Goal: Task Accomplishment & Management: Manage account settings

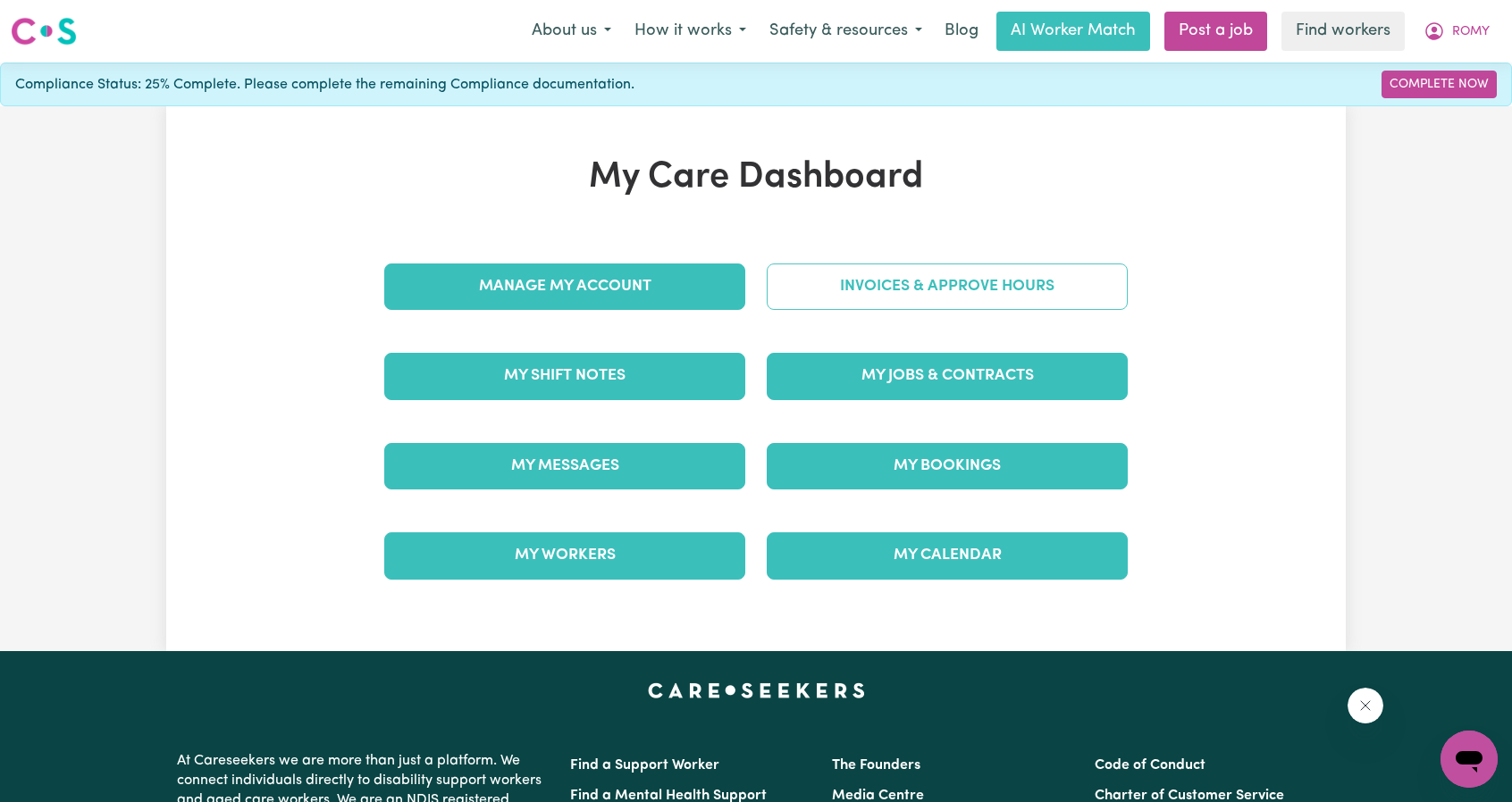
click at [849, 300] on link "Invoices & Approve Hours" at bounding box center [947, 286] width 361 height 46
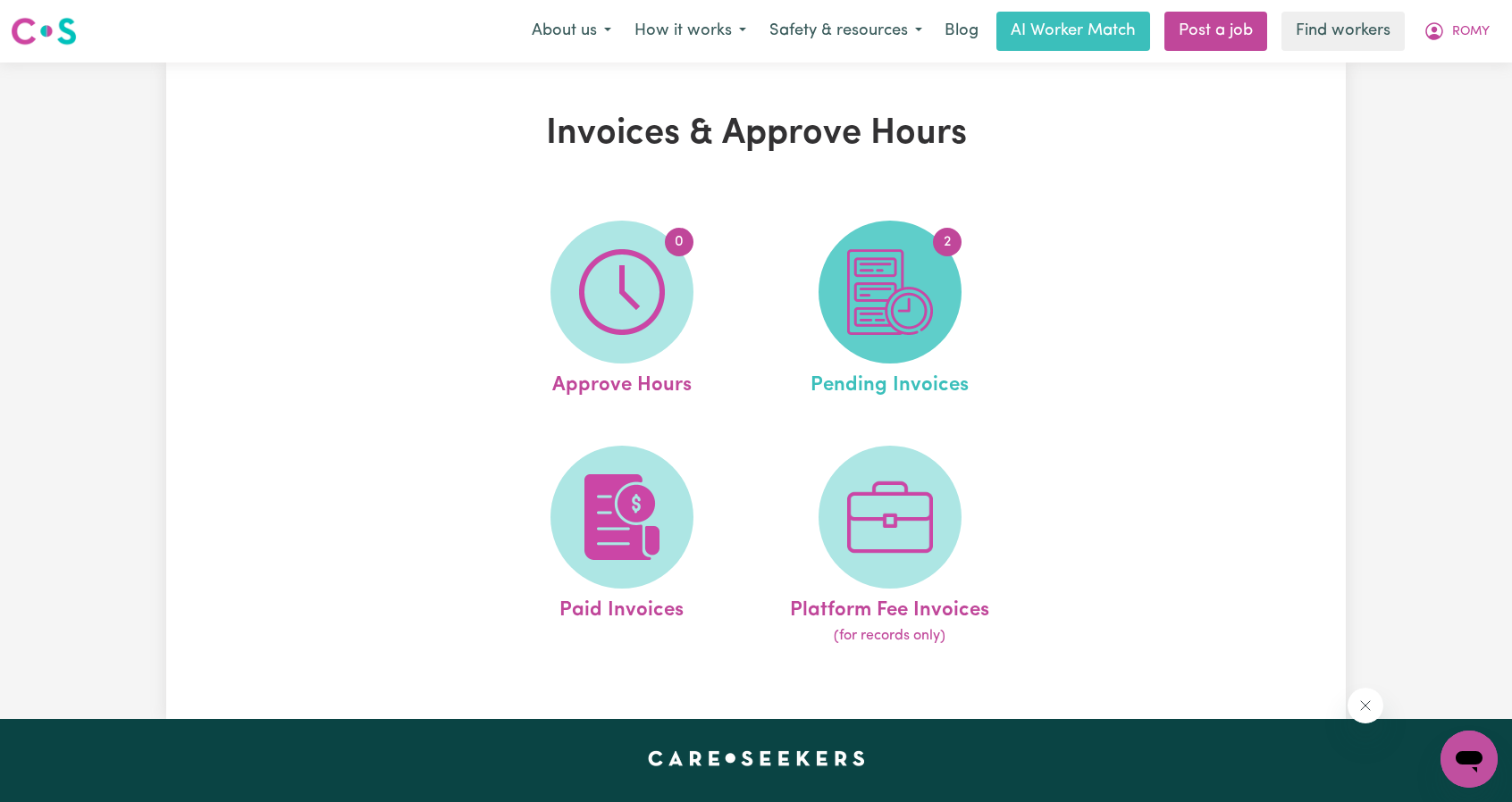
click at [878, 310] on img at bounding box center [890, 291] width 86 height 86
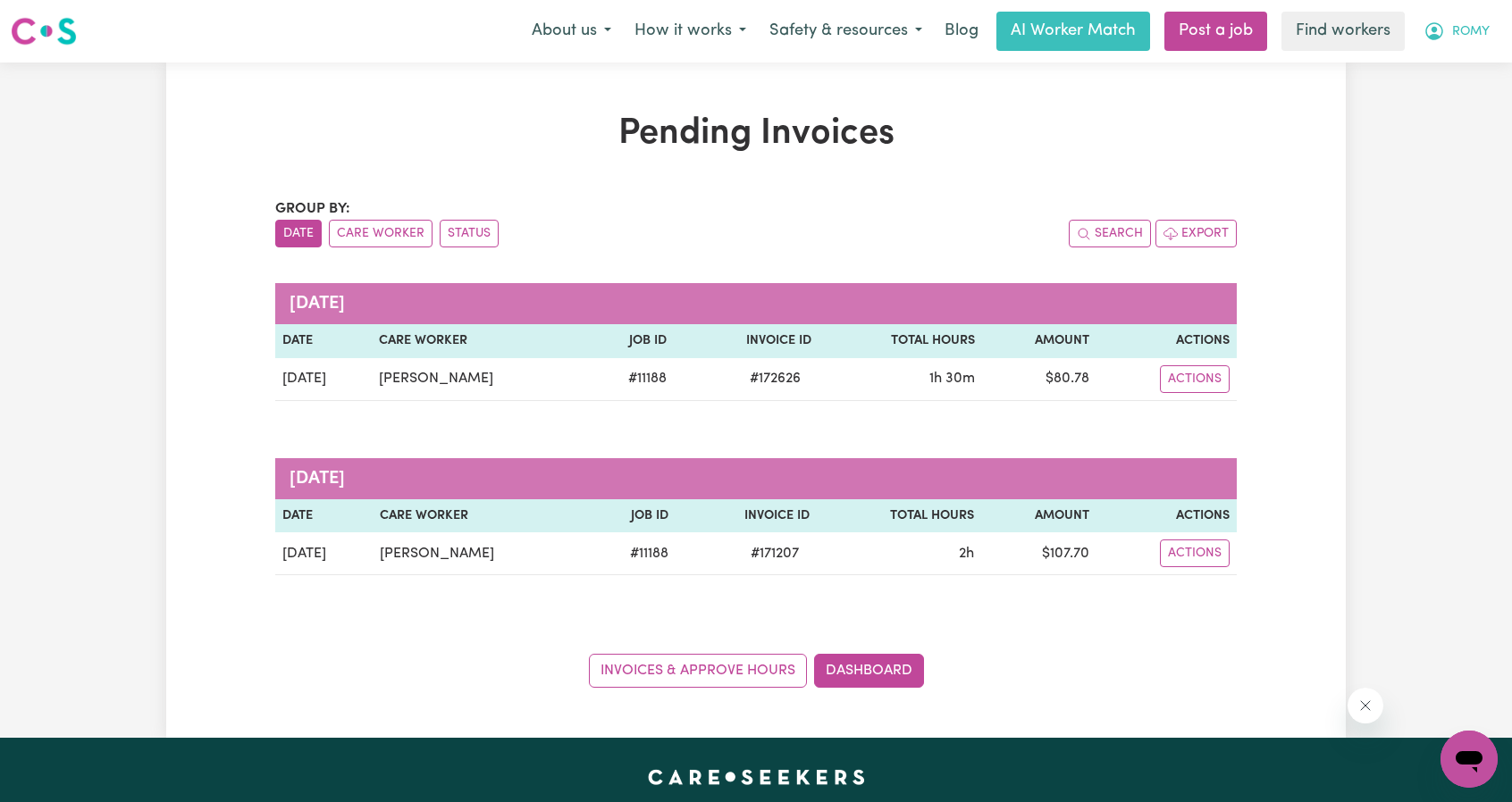
click at [1475, 29] on span "ROMY" at bounding box center [1471, 33] width 38 height 20
click at [1427, 106] on link "Logout" at bounding box center [1429, 103] width 141 height 34
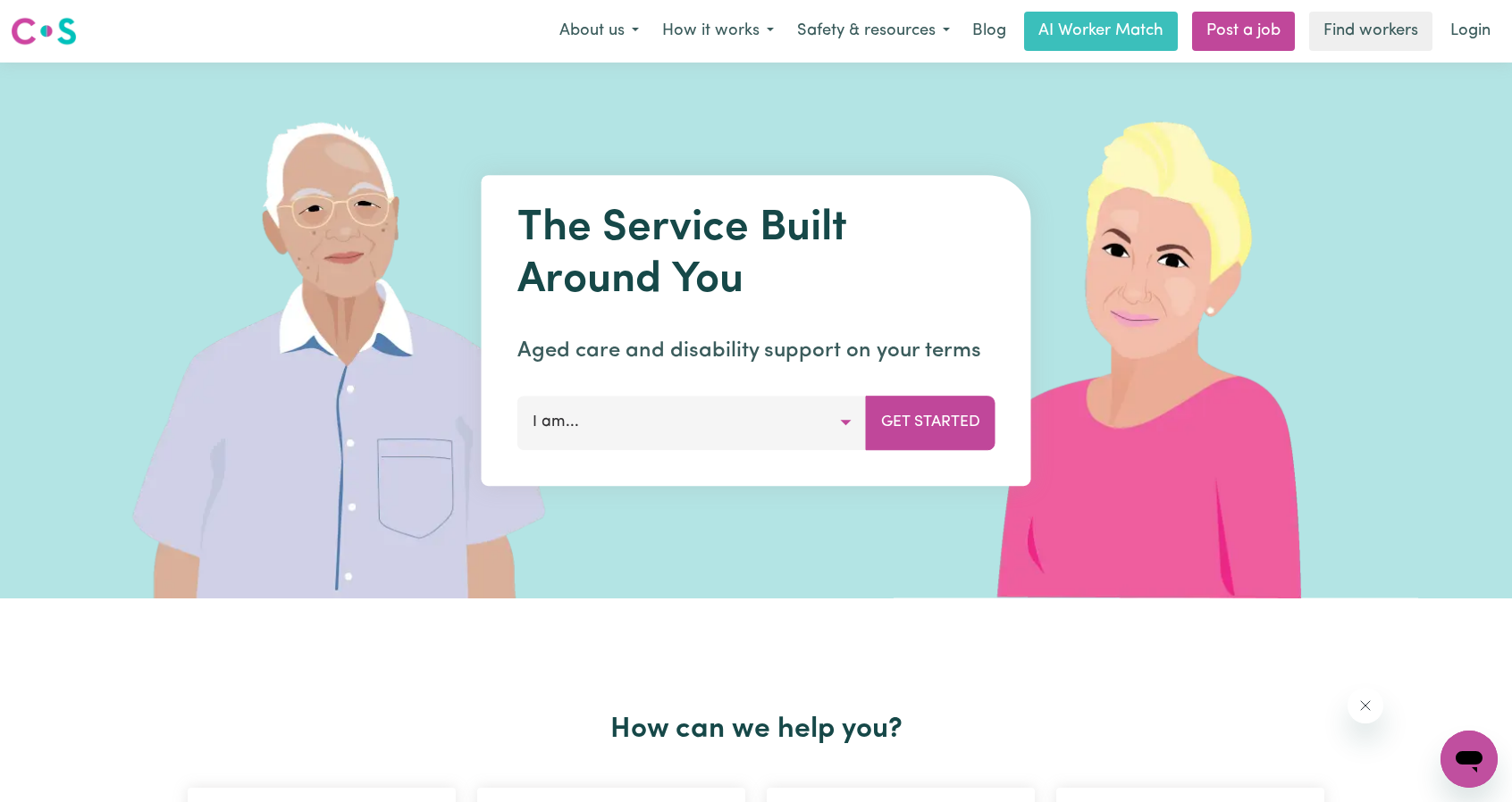
click at [1466, 31] on link "Login" at bounding box center [1471, 32] width 61 height 40
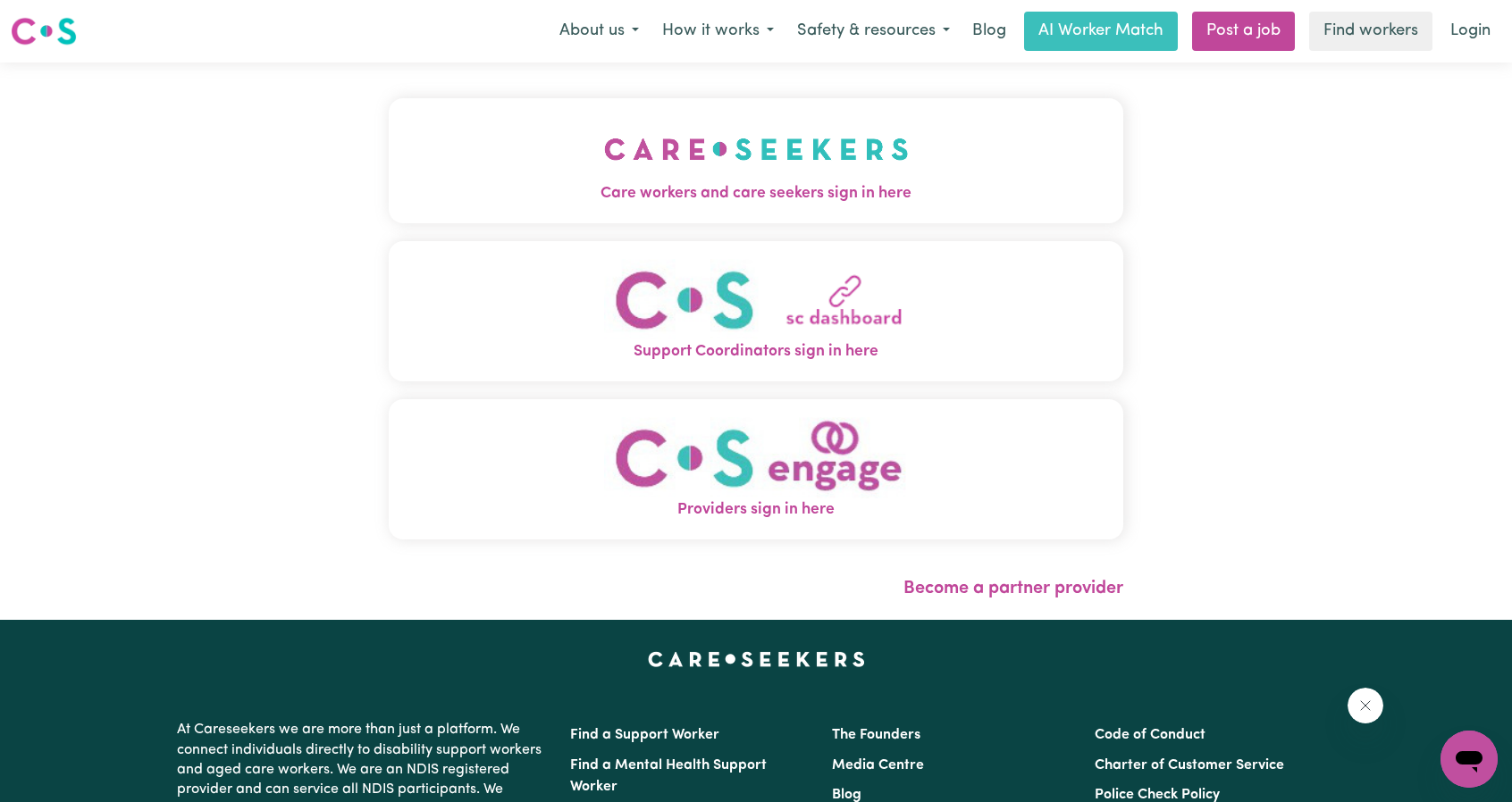
click at [756, 189] on span "Care workers and care seekers sign in here" at bounding box center [756, 195] width 735 height 24
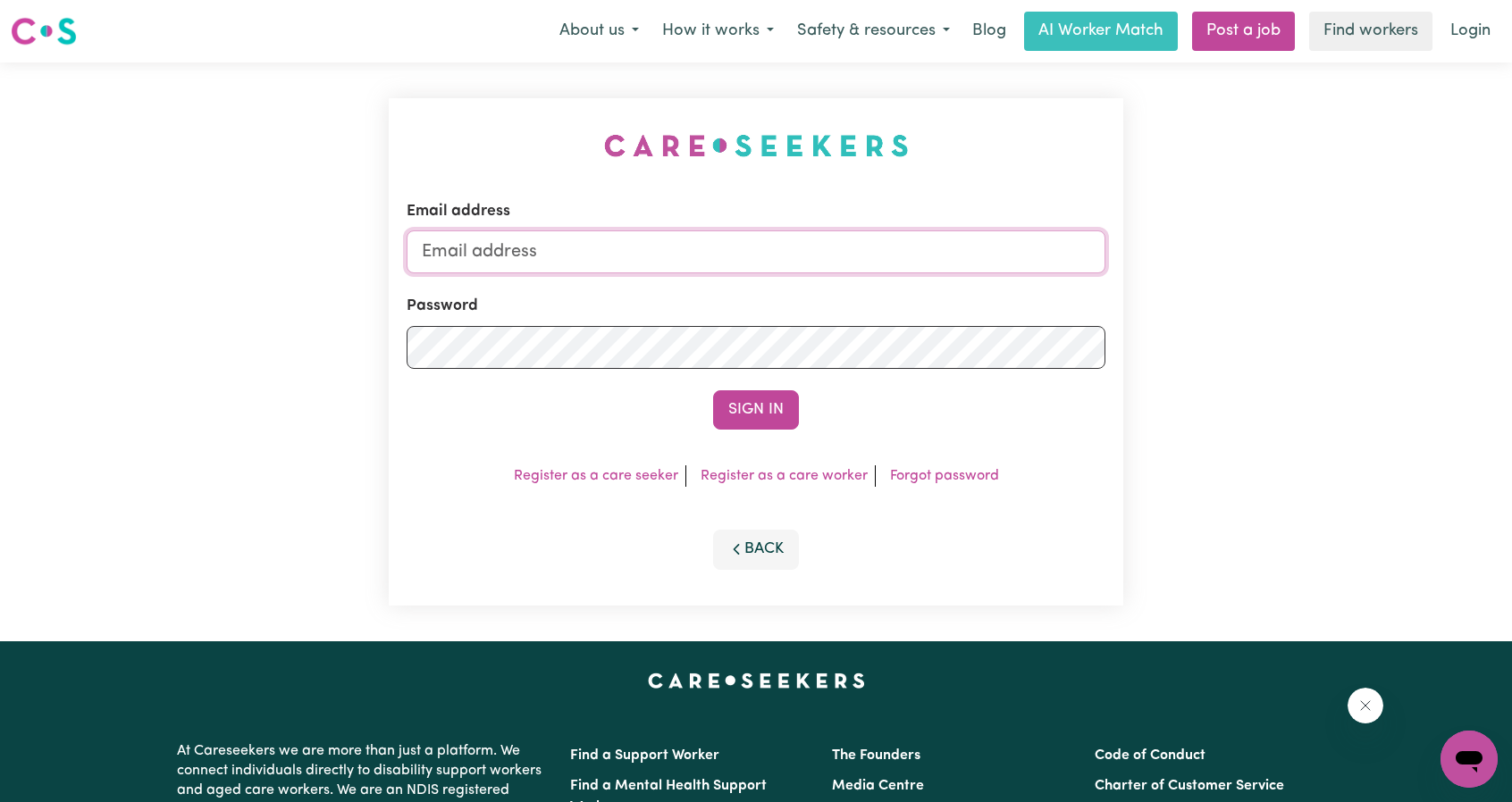
click at [762, 242] on input "Email address" at bounding box center [756, 251] width 699 height 42
drag, startPoint x: 515, startPoint y: 252, endPoint x: 899, endPoint y: 286, distance: 385.5
click at [887, 284] on form "Email address [EMAIL_ADDRESS][PERSON_NAME][DOMAIN_NAME] Password Sign In" at bounding box center [756, 315] width 699 height 230
type input "[EMAIL_ADDRESS][DOMAIN_NAME]"
click at [748, 388] on form "Email address [EMAIL_ADDRESS][DOMAIN_NAME] Password Sign In" at bounding box center [756, 315] width 699 height 230
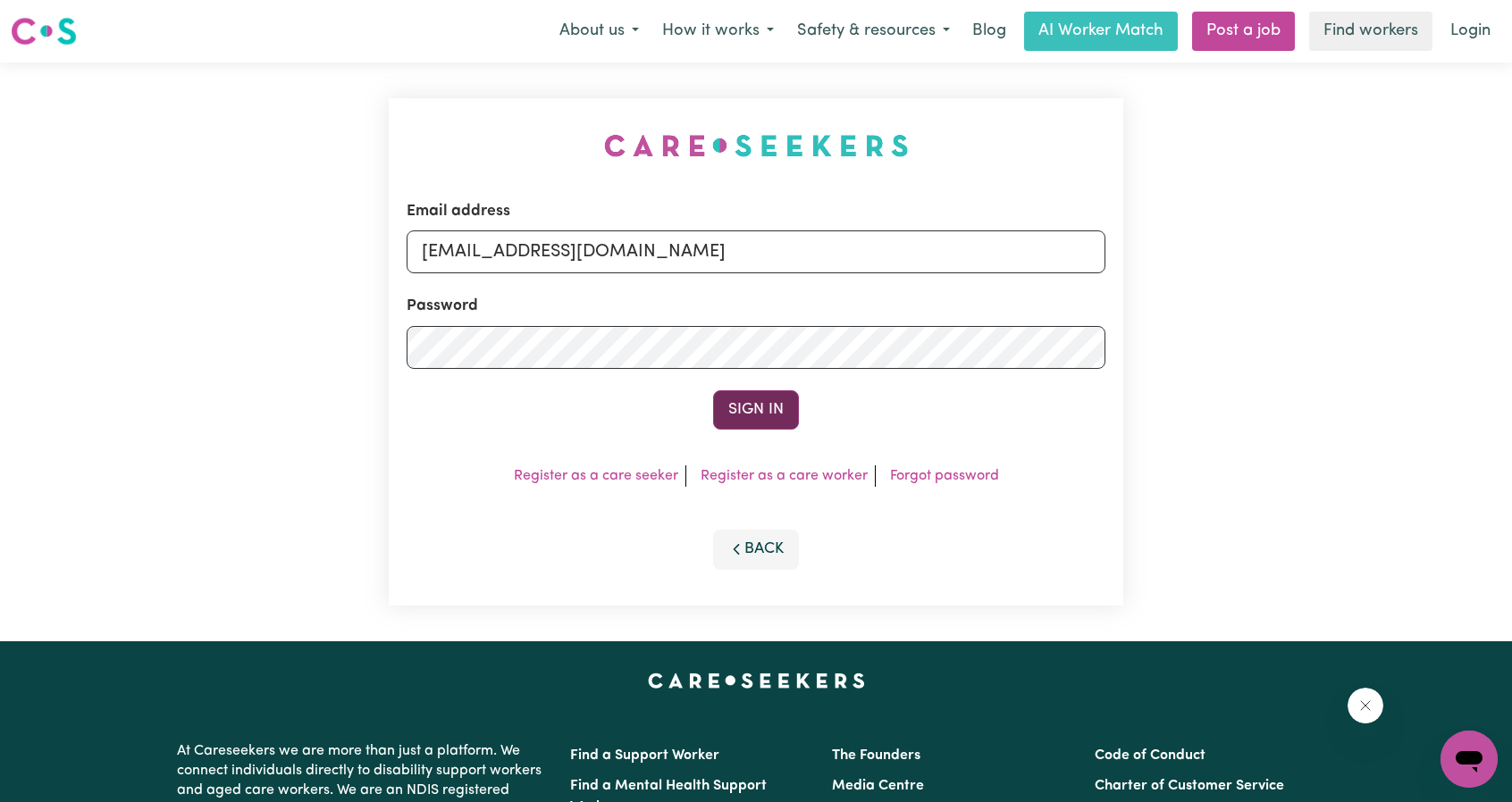
click at [749, 408] on button "Sign In" at bounding box center [756, 410] width 86 height 40
